Goal: Check status

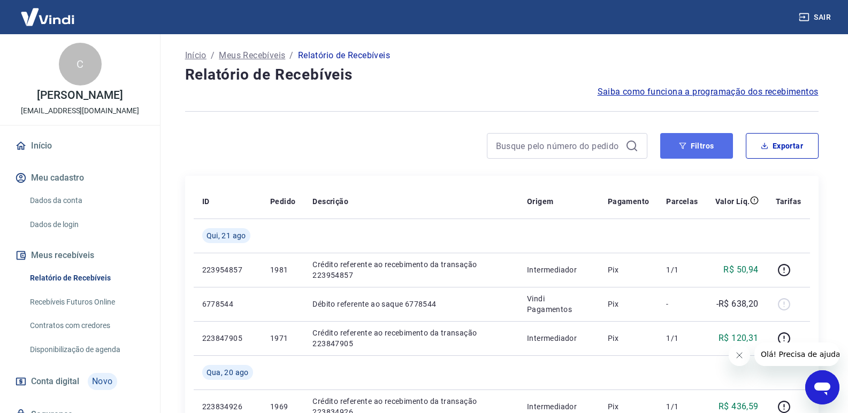
click at [676, 142] on button "Filtros" at bounding box center [696, 146] width 73 height 26
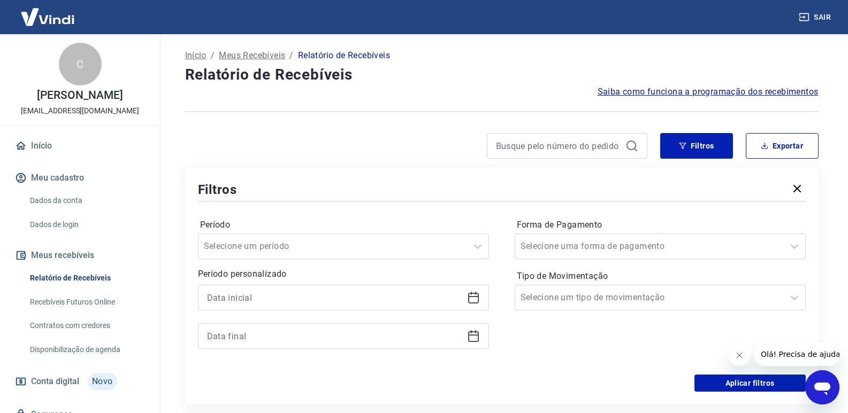
click at [477, 298] on icon at bounding box center [473, 297] width 13 height 13
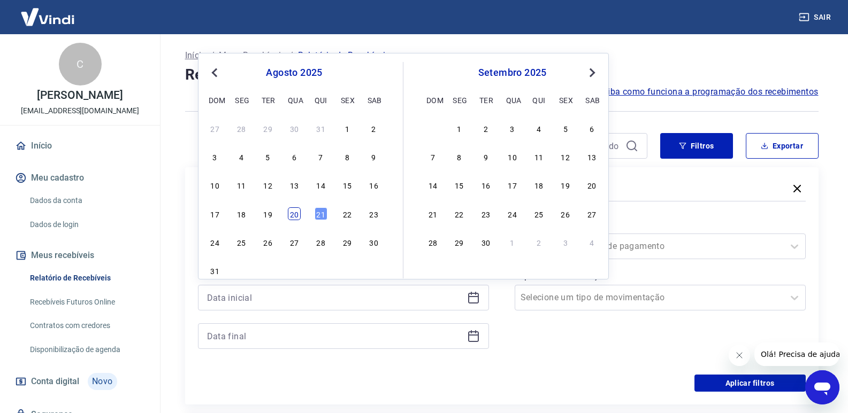
click at [293, 214] on div "20" at bounding box center [294, 213] width 13 height 13
click at [474, 337] on icon at bounding box center [473, 336] width 13 height 13
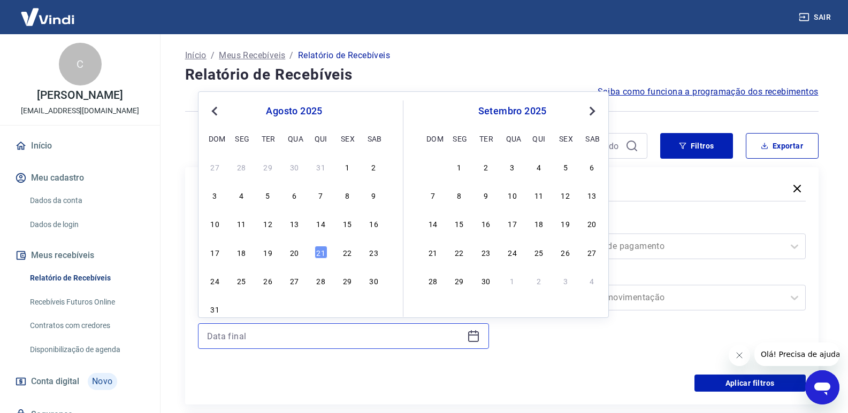
type input "[DATE]"
click at [290, 249] on div "20" at bounding box center [294, 252] width 13 height 13
type input "[DATE]"
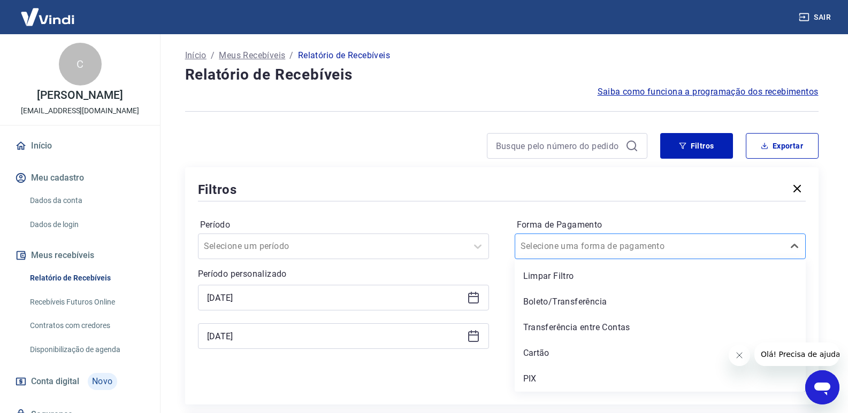
click at [663, 236] on div "Selecione uma forma de pagamento" at bounding box center [659, 247] width 291 height 26
click at [546, 358] on div "Cartão" at bounding box center [659, 353] width 291 height 21
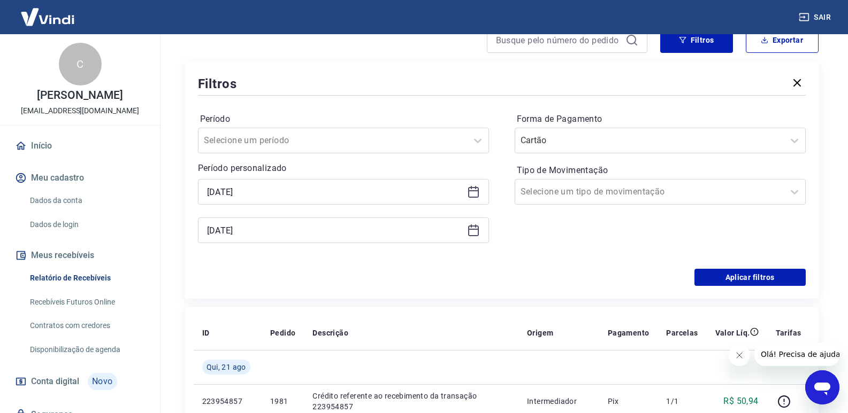
scroll to position [107, 0]
click at [786, 266] on div "Período Selecione um período Período personalizado Selected date: [DATE] [DATE]…" at bounding box center [501, 182] width 607 height 171
drag, startPoint x: 782, startPoint y: 276, endPoint x: 450, endPoint y: 193, distance: 342.4
click at [782, 277] on button "Aplicar filtros" at bounding box center [749, 276] width 111 height 17
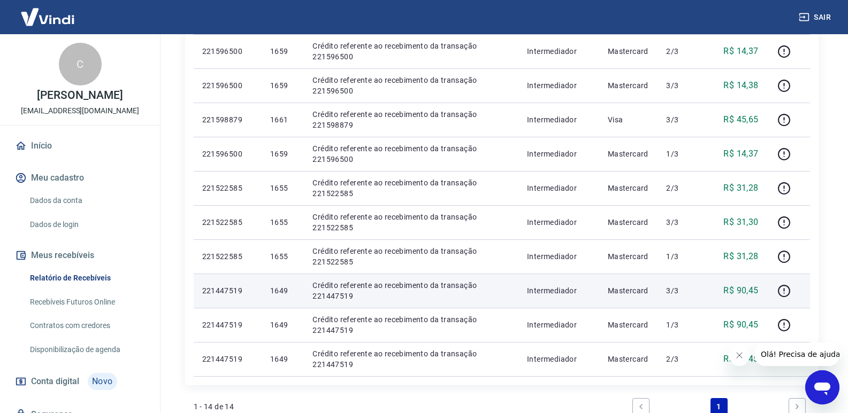
scroll to position [481, 0]
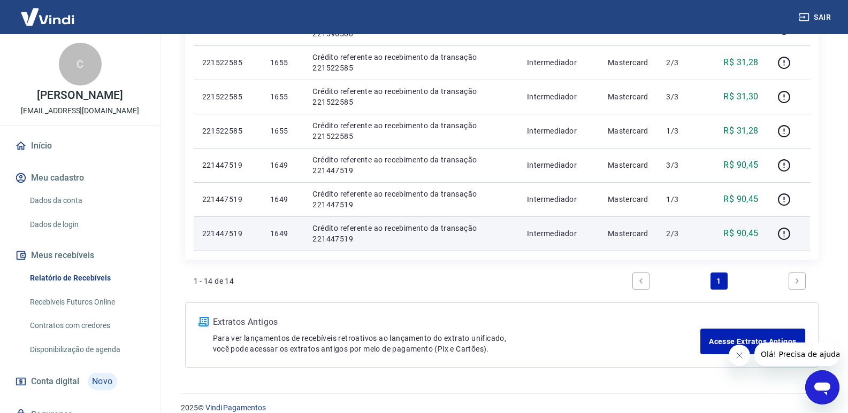
click at [212, 232] on p "221447519" at bounding box center [227, 233] width 51 height 11
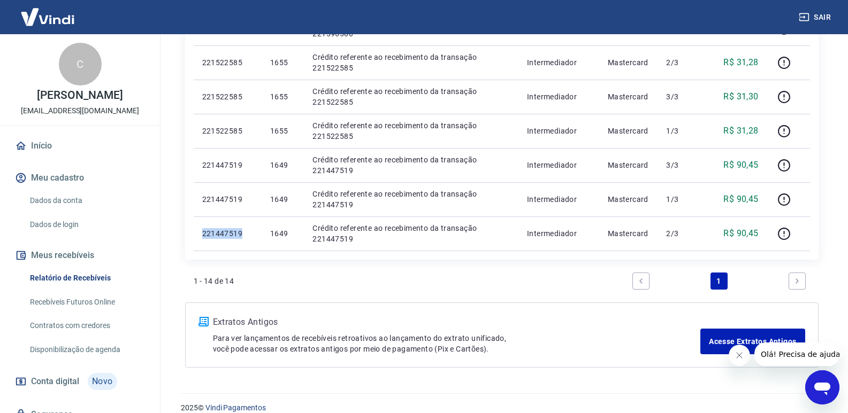
copy p "221447519"
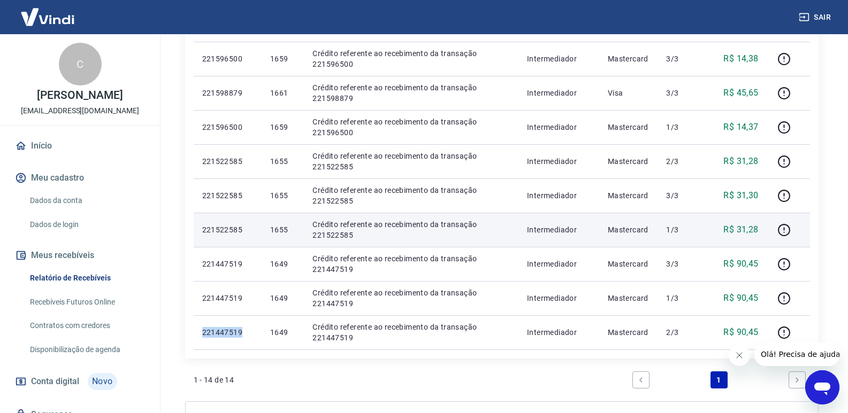
scroll to position [374, 0]
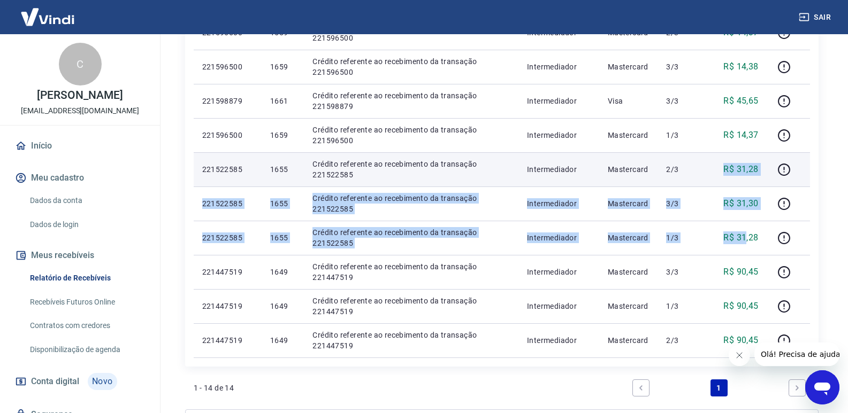
drag, startPoint x: 736, startPoint y: 242, endPoint x: 697, endPoint y: 180, distance: 73.7
click at [697, 180] on tbody "[DATE] 20351906 Débito referente à liquidação da UR 15895391 via CIP Vindi Paga…" at bounding box center [502, 100] width 616 height 513
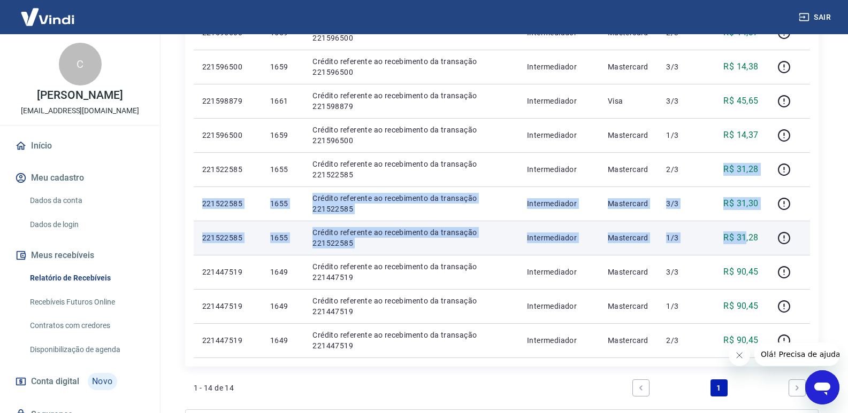
click at [212, 236] on p "221522585" at bounding box center [227, 238] width 51 height 11
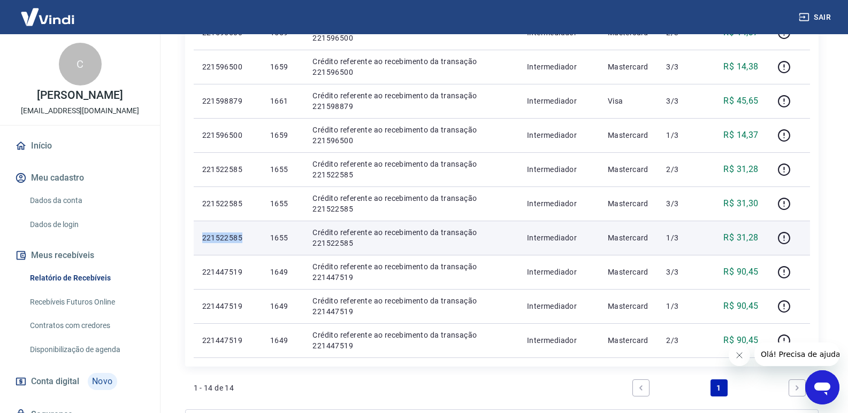
click at [212, 236] on p "221522585" at bounding box center [227, 238] width 51 height 11
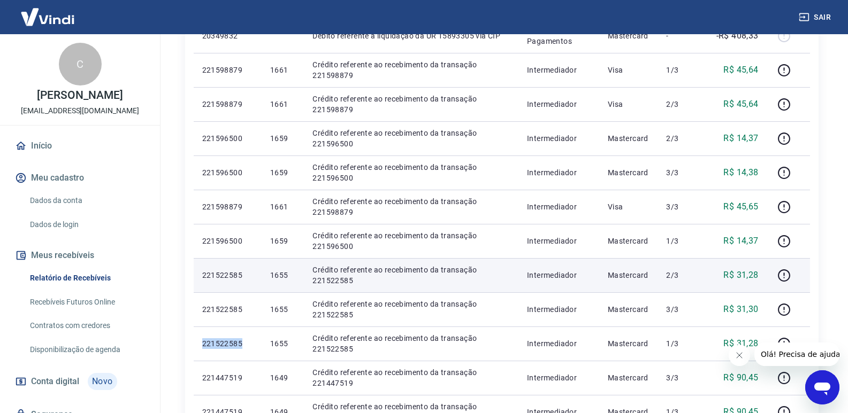
scroll to position [267, 0]
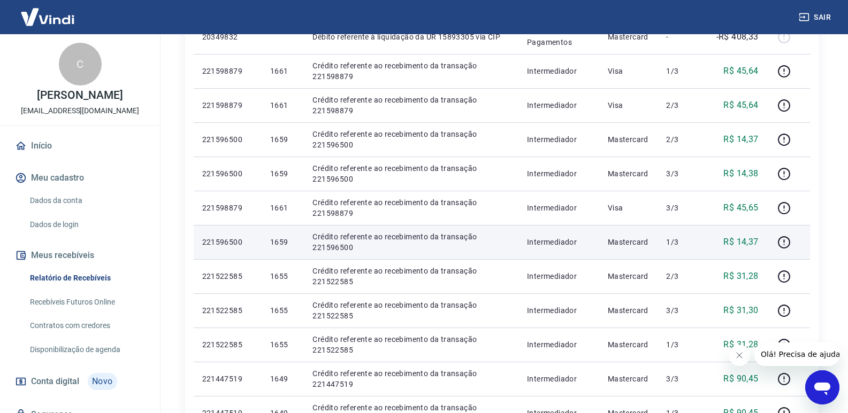
click at [747, 246] on p "R$ 14,37" at bounding box center [740, 242] width 35 height 13
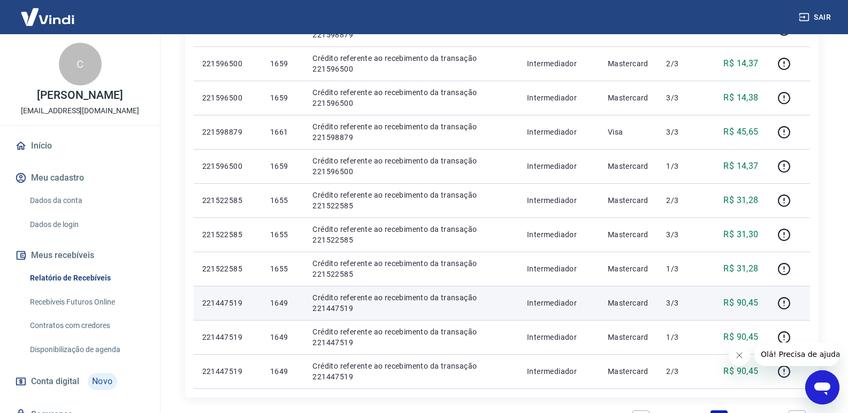
scroll to position [374, 0]
